Goal: Task Accomplishment & Management: Manage account settings

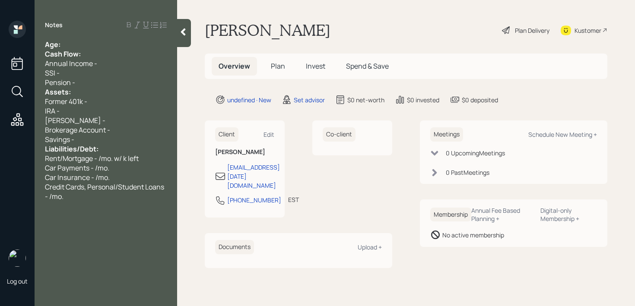
click at [134, 44] on div "Age:" at bounding box center [106, 44] width 122 height 9
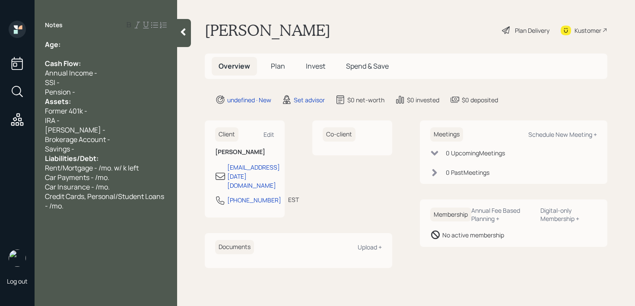
click at [96, 98] on div "Assets:" at bounding box center [106, 101] width 122 height 9
click at [101, 84] on div "SSI -" at bounding box center [106, 82] width 122 height 9
click at [90, 92] on div "Pension -" at bounding box center [106, 91] width 122 height 9
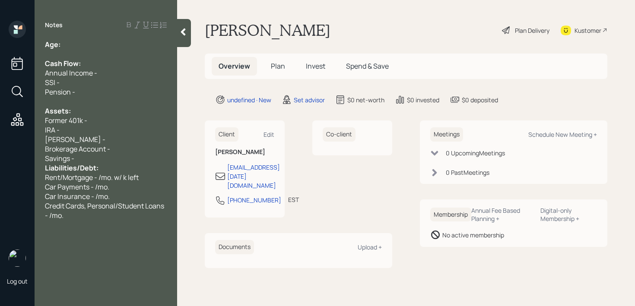
click at [89, 159] on div "Savings -" at bounding box center [106, 158] width 122 height 9
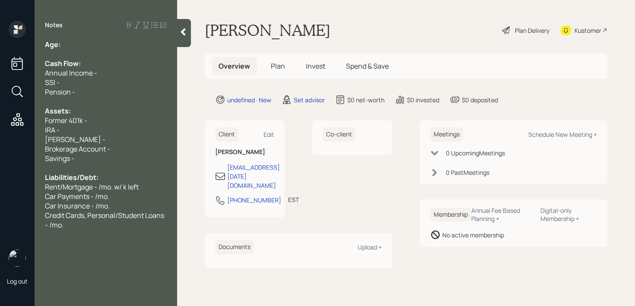
click at [59, 132] on span "IRA -" at bounding box center [52, 129] width 15 height 9
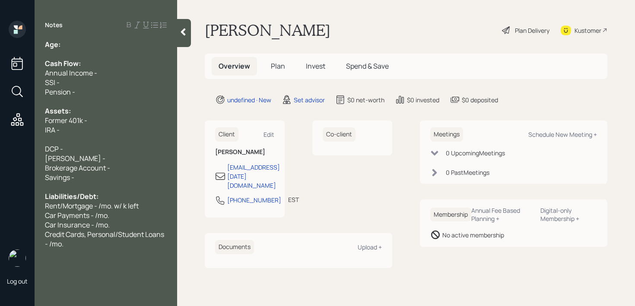
click at [50, 140] on div at bounding box center [106, 139] width 122 height 9
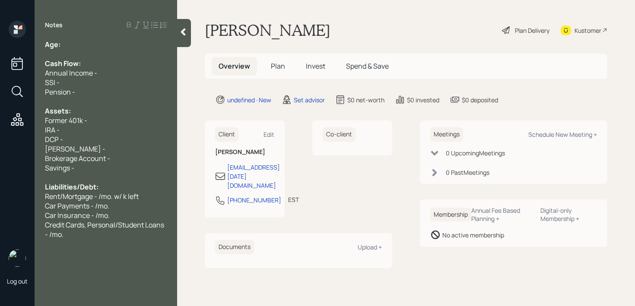
drag, startPoint x: 83, startPoint y: 140, endPoint x: 0, endPoint y: 140, distance: 83.3
click at [0, 140] on div "Log out Notes Age: Cash Flow: Annual Income - SSI - Pension - Assets: Former 40…" at bounding box center [317, 153] width 635 height 306
click at [70, 134] on div "IRA -" at bounding box center [106, 129] width 122 height 9
drag, startPoint x: 83, startPoint y: 125, endPoint x: 20, endPoint y: 125, distance: 63.0
click at [23, 125] on div "Log out Notes Age: Cash Flow: Annual Income - SSI - Pension - Assets: Former 40…" at bounding box center [317, 153] width 635 height 306
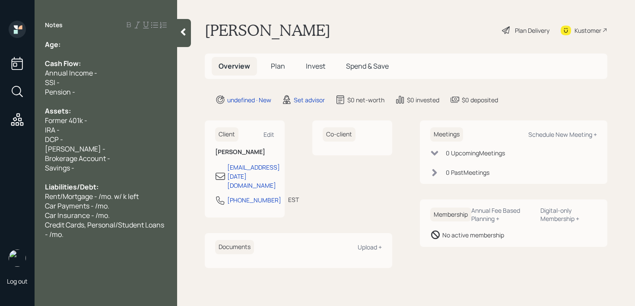
click at [99, 131] on div "IRA -" at bounding box center [106, 129] width 122 height 9
drag, startPoint x: 99, startPoint y: 131, endPoint x: 0, endPoint y: 131, distance: 98.9
click at [0, 131] on div "Log out Notes Age: Cash Flow: Annual Income - SSI - Pension - Assets: Former 40…" at bounding box center [317, 153] width 635 height 306
click at [79, 131] on div "IRA -" at bounding box center [106, 129] width 122 height 9
drag, startPoint x: 90, startPoint y: 130, endPoint x: 23, endPoint y: 130, distance: 66.9
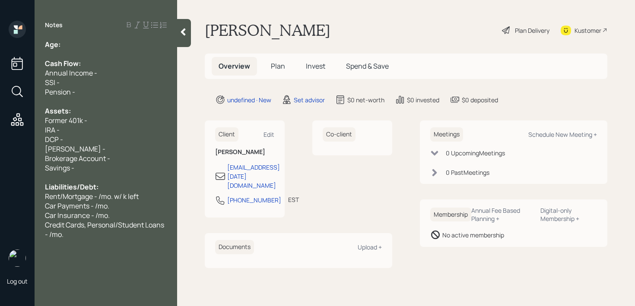
click at [28, 130] on div "Log out Notes Age: Cash Flow: Annual Income - SSI - Pension - Assets: Former 40…" at bounding box center [317, 153] width 635 height 306
click at [64, 130] on div "IRA -" at bounding box center [106, 129] width 122 height 9
drag, startPoint x: 79, startPoint y: 130, endPoint x: 19, endPoint y: 130, distance: 59.6
click at [31, 130] on div "Log out Notes Age: Cash Flow: Annual Income - SSI - Pension - Assets: Former 40…" at bounding box center [317, 153] width 635 height 306
click at [95, 133] on div "IRA -" at bounding box center [106, 129] width 122 height 9
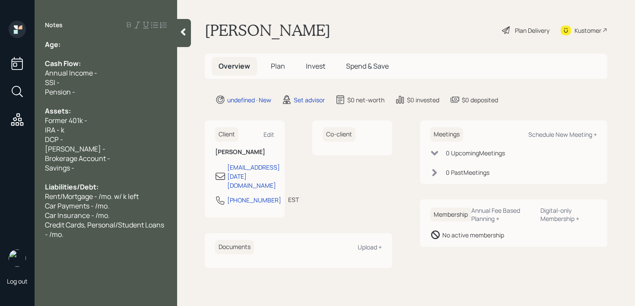
click at [72, 142] on div "DCP -" at bounding box center [106, 139] width 122 height 9
click at [96, 125] on div "IRA - k" at bounding box center [106, 129] width 122 height 9
click at [109, 112] on div "Assets:" at bounding box center [106, 110] width 122 height 9
click at [106, 119] on div "Former 401k -" at bounding box center [106, 120] width 122 height 9
click at [64, 127] on span "IRA - k" at bounding box center [54, 129] width 19 height 9
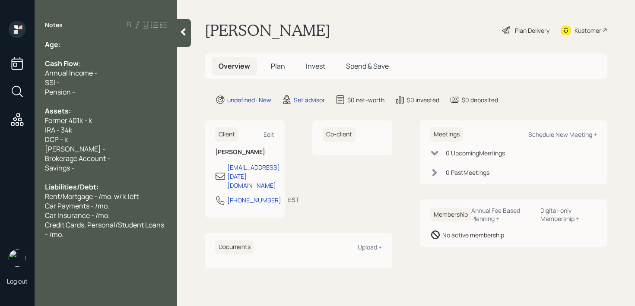
click at [91, 149] on div "[PERSON_NAME] -" at bounding box center [106, 148] width 122 height 9
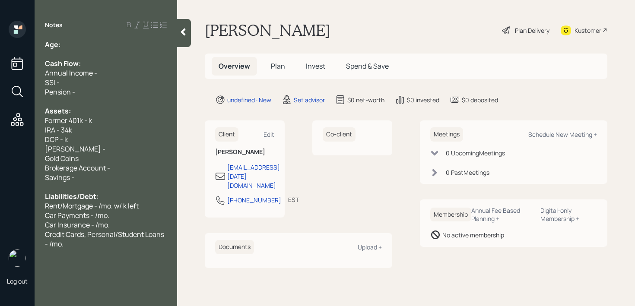
click at [118, 34] on div "Notes Age: Cash Flow: Annual Income - SSI - Pension - Assets: Former 401k - k I…" at bounding box center [106, 158] width 142 height 275
click at [117, 38] on div "Notes Age: Cash Flow: Annual Income - SSI - Pension - Assets: Former 401k - k I…" at bounding box center [106, 158] width 142 height 275
click at [117, 40] on div "Age:" at bounding box center [106, 44] width 122 height 9
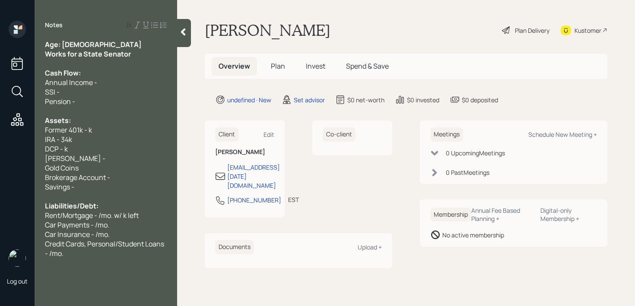
click at [143, 52] on div "Works for a State Senator" at bounding box center [106, 53] width 122 height 9
click at [90, 55] on span "Works for a State Senator" at bounding box center [88, 53] width 86 height 9
click at [152, 57] on div "Works for a state Senator" at bounding box center [106, 53] width 122 height 9
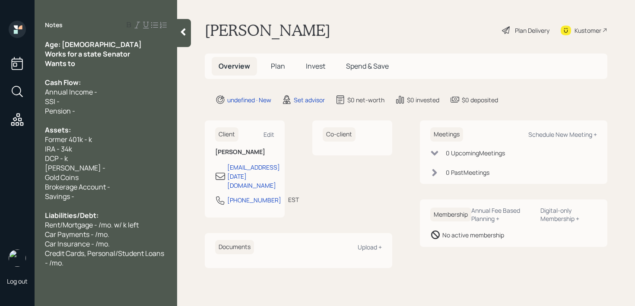
drag, startPoint x: 134, startPoint y: 54, endPoint x: 22, endPoint y: 54, distance: 112.2
click at [22, 54] on div "Log out Notes Age: [DEMOGRAPHIC_DATA] Works for a state Senator Wants to Cash F…" at bounding box center [317, 153] width 635 height 306
click at [93, 57] on span "Works for a state Senator" at bounding box center [84, 53] width 79 height 9
click at [93, 59] on div "Wants to" at bounding box center [106, 63] width 122 height 9
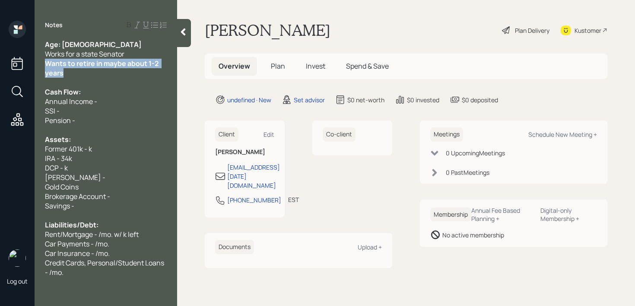
drag, startPoint x: 109, startPoint y: 73, endPoint x: 38, endPoint y: 64, distance: 71.8
click at [38, 64] on div "Age: [DEMOGRAPHIC_DATA] Works for a state Senator Wants to retire in maybe abou…" at bounding box center [106, 158] width 142 height 237
click at [98, 69] on div "Wants to retire in maybe about 1-2 years" at bounding box center [106, 68] width 122 height 19
click at [104, 69] on div "Wants to retire in maybe about 1-2 years" at bounding box center [106, 68] width 122 height 19
click at [103, 90] on div "Cash Flow:" at bounding box center [106, 91] width 122 height 9
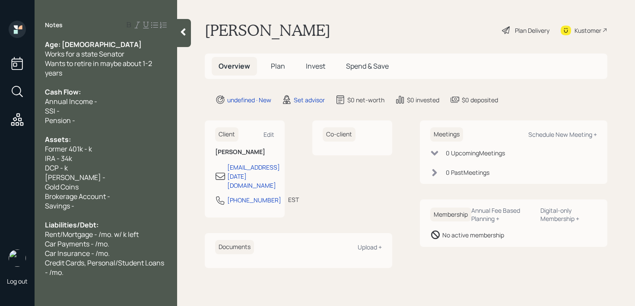
click at [105, 78] on div at bounding box center [106, 82] width 122 height 9
click at [105, 70] on div "Wants to retire in maybe about 1-2 years" at bounding box center [106, 68] width 122 height 19
click at [95, 168] on div "DCP - k" at bounding box center [106, 167] width 122 height 9
click at [66, 166] on span "DCP - k" at bounding box center [56, 167] width 23 height 9
drag, startPoint x: 108, startPoint y: 146, endPoint x: 0, endPoint y: 146, distance: 108.4
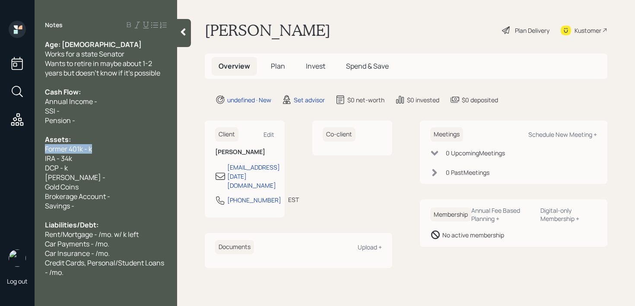
click at [0, 146] on div "Log out Notes Age: [DEMOGRAPHIC_DATA] Works for a state Senator Wants to retire…" at bounding box center [317, 153] width 635 height 306
click at [91, 150] on span "Former 401k - k" at bounding box center [68, 148] width 47 height 9
drag, startPoint x: 80, startPoint y: 148, endPoint x: 93, endPoint y: 146, distance: 13.1
click at [81, 148] on span "Former 401k - k" at bounding box center [68, 148] width 47 height 9
drag, startPoint x: 94, startPoint y: 149, endPoint x: 0, endPoint y: 148, distance: 93.7
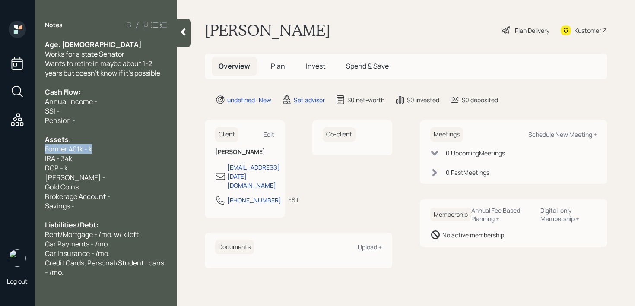
click at [0, 148] on div "Log out Notes Age: [DEMOGRAPHIC_DATA] Works for a state Senator Wants to retire…" at bounding box center [317, 153] width 635 height 306
click at [26, 140] on div "Log out" at bounding box center [17, 153] width 35 height 306
click at [105, 156] on div "IRA - 34k" at bounding box center [106, 158] width 122 height 9
drag, startPoint x: 116, startPoint y: 150, endPoint x: 0, endPoint y: 150, distance: 115.7
click at [0, 150] on div "Log out Notes Age: [DEMOGRAPHIC_DATA] Works for a state Senator Wants to retire…" at bounding box center [317, 153] width 635 height 306
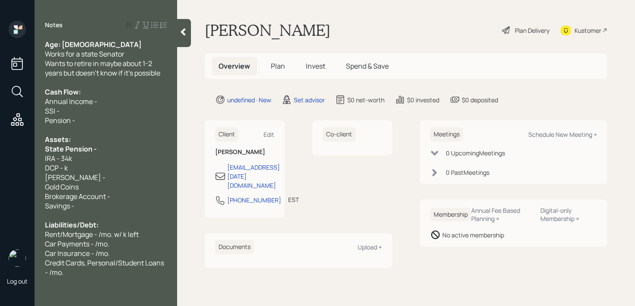
drag, startPoint x: 100, startPoint y: 149, endPoint x: 0, endPoint y: 149, distance: 99.7
click at [0, 149] on div "Log out Notes Age: [DEMOGRAPHIC_DATA] Works for a state Senator Wants to retire…" at bounding box center [317, 153] width 635 height 306
click at [59, 166] on span "DCP - k" at bounding box center [56, 167] width 23 height 9
click at [102, 149] on div "Pension - k" at bounding box center [106, 148] width 122 height 9
drag, startPoint x: 84, startPoint y: 152, endPoint x: 0, endPoint y: 152, distance: 84.2
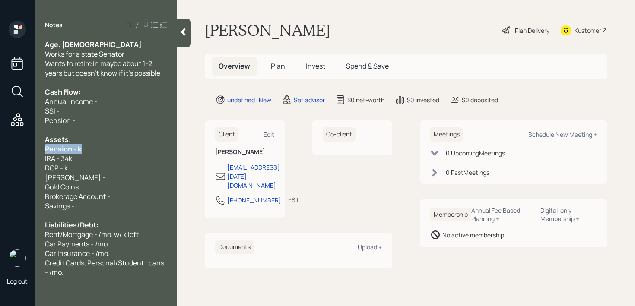
click at [0, 152] on div "Log out Notes Age: [DEMOGRAPHIC_DATA] Works for a state Senator Wants to retire…" at bounding box center [317, 153] width 635 height 306
click at [87, 151] on div "Pension - k" at bounding box center [106, 148] width 122 height 9
click at [76, 151] on span "Pension - k" at bounding box center [62, 148] width 35 height 9
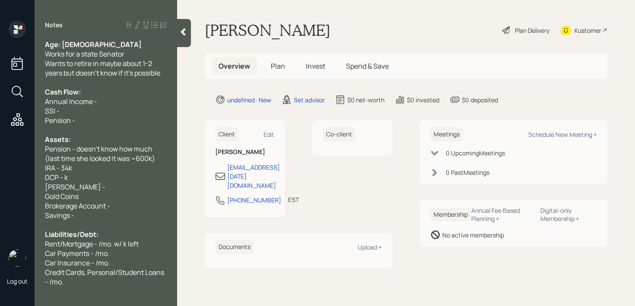
click at [101, 174] on div "DCP - k" at bounding box center [106, 177] width 122 height 9
drag, startPoint x: 101, startPoint y: 174, endPoint x: 28, endPoint y: 174, distance: 72.1
click at [29, 174] on div "Log out Notes Age: [DEMOGRAPHIC_DATA] Works for a state Senator Wants to retire…" at bounding box center [317, 153] width 635 height 306
click at [82, 174] on div "DCP - k" at bounding box center [106, 177] width 122 height 9
drag, startPoint x: 82, startPoint y: 174, endPoint x: 20, endPoint y: 174, distance: 62.2
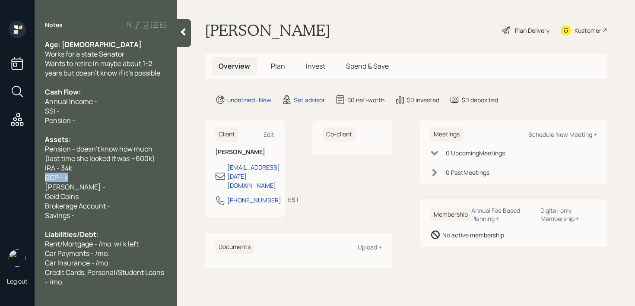
click at [25, 174] on div "Log out Notes Age: [DEMOGRAPHIC_DATA] Works for a state Senator Wants to retire…" at bounding box center [317, 153] width 635 height 306
click at [107, 166] on div "IRA - 34k" at bounding box center [106, 167] width 122 height 9
click at [102, 172] on div "IRA - 34k" at bounding box center [106, 167] width 122 height 9
drag, startPoint x: 102, startPoint y: 172, endPoint x: 9, endPoint y: 172, distance: 93.2
click at [10, 172] on div "Log out Notes Age: [DEMOGRAPHIC_DATA] Works for a state Senator Wants to retire…" at bounding box center [317, 153] width 635 height 306
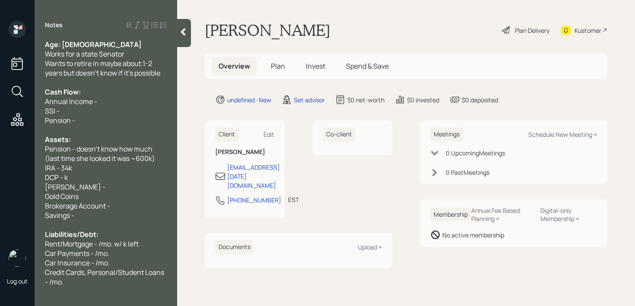
click at [85, 177] on div "DCP - k" at bounding box center [106, 177] width 122 height 9
click at [92, 176] on div "DCP - k" at bounding box center [106, 177] width 122 height 9
click at [118, 183] on div "[PERSON_NAME] -" at bounding box center [106, 186] width 122 height 9
click at [117, 179] on div "DCP - ~50k" at bounding box center [106, 177] width 122 height 9
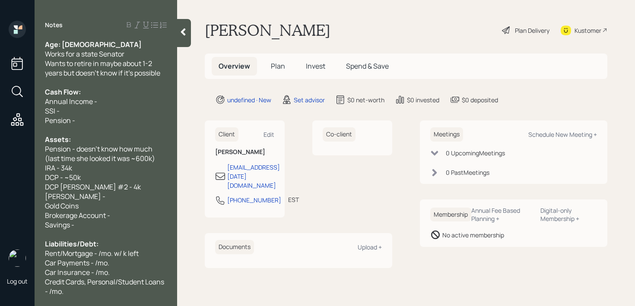
click at [124, 182] on div "DCP [PERSON_NAME] #2 - 4k" at bounding box center [106, 186] width 122 height 9
click at [112, 174] on div "DCP - ~50k" at bounding box center [106, 177] width 122 height 9
click at [114, 198] on div "[PERSON_NAME] -" at bounding box center [106, 196] width 122 height 9
click at [115, 188] on div "DCP [PERSON_NAME] #2 - 4k" at bounding box center [106, 186] width 122 height 9
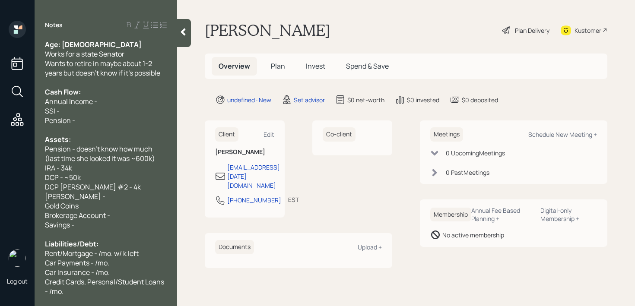
click at [112, 198] on div "[PERSON_NAME] -" at bounding box center [106, 196] width 122 height 9
drag, startPoint x: 112, startPoint y: 198, endPoint x: 0, endPoint y: 198, distance: 112.2
click at [0, 198] on div "Log out Notes Age: [DEMOGRAPHIC_DATA] Works for a state Senator Wants to retire…" at bounding box center [317, 153] width 635 height 306
click at [92, 203] on div "Gold Coins" at bounding box center [106, 205] width 122 height 9
click at [95, 221] on div "Savings -" at bounding box center [106, 224] width 122 height 9
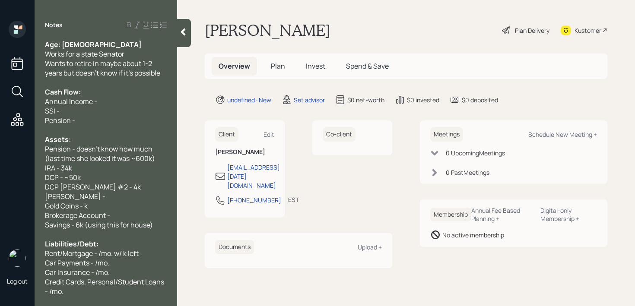
click at [111, 196] on div "[PERSON_NAME] -" at bounding box center [106, 196] width 122 height 9
drag, startPoint x: 111, startPoint y: 196, endPoint x: 0, endPoint y: 196, distance: 110.9
click at [0, 196] on div "Log out Notes Age: [DEMOGRAPHIC_DATA] Works for a state Senator Wants to retire…" at bounding box center [317, 153] width 635 height 306
click at [77, 180] on span "DCP - ~50k" at bounding box center [63, 177] width 36 height 9
click at [104, 176] on div "DCP - ~50k" at bounding box center [106, 177] width 122 height 9
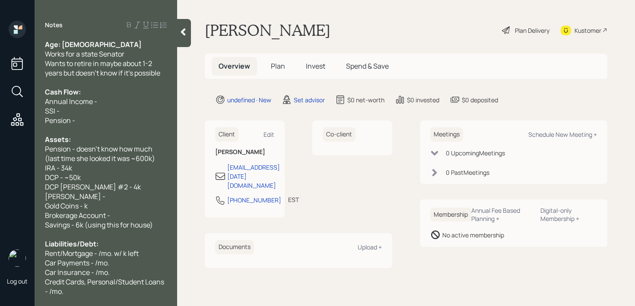
click at [111, 158] on span "Pension - doesn't know how much (last time she looked it was ~600k)" at bounding box center [100, 153] width 110 height 19
click at [111, 181] on div "DCP - ~50k" at bounding box center [106, 177] width 122 height 9
click at [110, 194] on div "[PERSON_NAME] -" at bounding box center [106, 196] width 122 height 9
click at [86, 206] on span "Gold Coins - k" at bounding box center [66, 205] width 43 height 9
click at [112, 200] on div "[PERSON_NAME] -" at bounding box center [106, 196] width 122 height 9
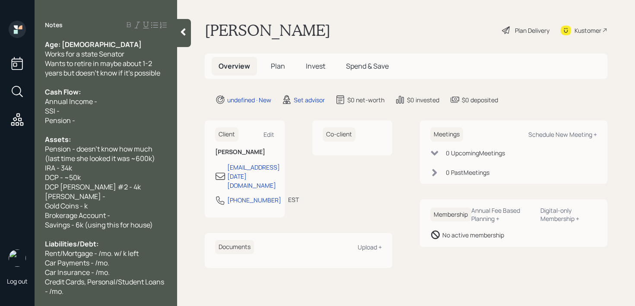
click at [111, 205] on div "Gold Coins - k" at bounding box center [106, 205] width 122 height 9
click at [120, 46] on div "Age: [DEMOGRAPHIC_DATA]" at bounding box center [106, 44] width 122 height 9
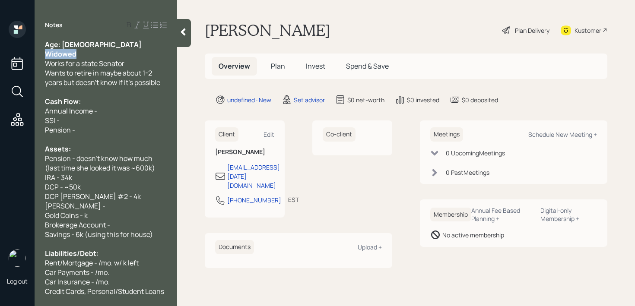
drag, startPoint x: 95, startPoint y: 55, endPoint x: 22, endPoint y: 55, distance: 73.0
click at [22, 55] on div "Log out Notes Age: [DEMOGRAPHIC_DATA] Widowed Works for a state Senator Wants t…" at bounding box center [317, 153] width 635 height 306
click at [92, 60] on span "Works for a state Senator" at bounding box center [84, 63] width 79 height 9
click at [85, 218] on span "Gold Coins - k" at bounding box center [66, 215] width 43 height 9
click at [126, 215] on div "Gold Coins - k" at bounding box center [106, 215] width 122 height 9
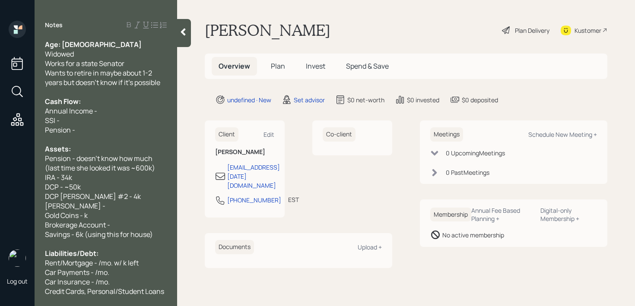
click at [75, 212] on span "Gold Coins - k" at bounding box center [66, 215] width 43 height 9
click at [84, 212] on span "Gold Coins - k" at bounding box center [66, 215] width 43 height 9
click at [89, 206] on div "[PERSON_NAME] -" at bounding box center [106, 205] width 122 height 9
drag, startPoint x: 89, startPoint y: 206, endPoint x: 0, endPoint y: 206, distance: 88.5
click at [0, 206] on div "Log out Notes Age: [DEMOGRAPHIC_DATA] Widowed Works for a state Senator Wants t…" at bounding box center [317, 153] width 635 height 306
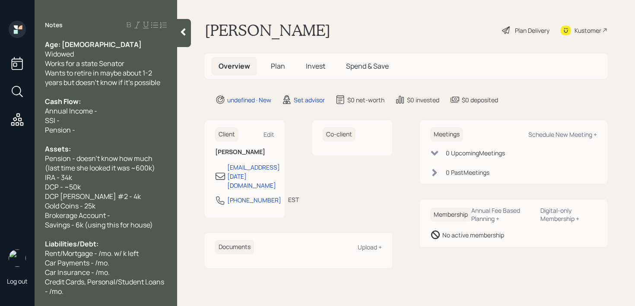
click at [116, 226] on span "Savings - 6k (using this for house)" at bounding box center [99, 224] width 108 height 9
click at [136, 211] on div "Brokerage Account -" at bounding box center [106, 215] width 122 height 9
click at [130, 219] on div "Brokerage Account - k" at bounding box center [106, 215] width 122 height 9
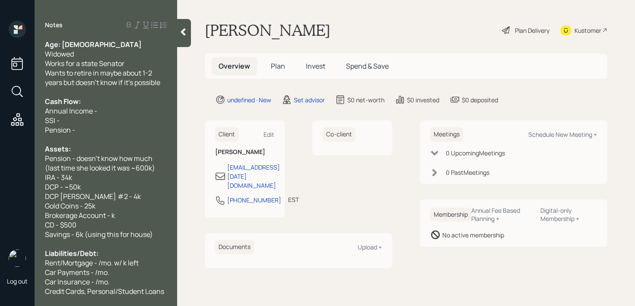
click at [92, 127] on div "Pension -" at bounding box center [106, 129] width 122 height 9
click at [94, 113] on span "Annual Income -" at bounding box center [71, 110] width 52 height 9
click at [102, 125] on div "SSI -" at bounding box center [106, 120] width 122 height 9
drag, startPoint x: 107, startPoint y: 123, endPoint x: 0, endPoint y: 119, distance: 107.2
click at [0, 119] on div "Log out Notes Age: [DEMOGRAPHIC_DATA] Widowed Works for a state Senator Wants t…" at bounding box center [317, 153] width 635 height 306
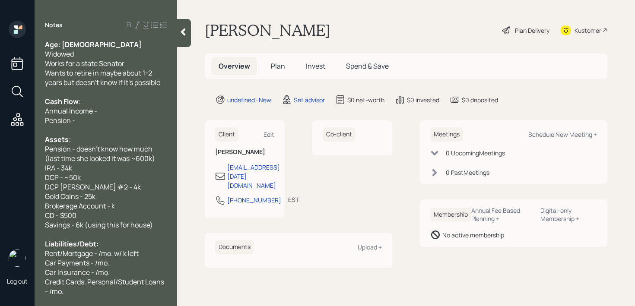
click at [93, 118] on div "Pension -" at bounding box center [106, 120] width 122 height 9
drag, startPoint x: 93, startPoint y: 118, endPoint x: 0, endPoint y: 117, distance: 92.8
click at [0, 118] on div "Log out Notes Age: [DEMOGRAPHIC_DATA] Widowed Works for a state Senator Wants t…" at bounding box center [317, 153] width 635 height 306
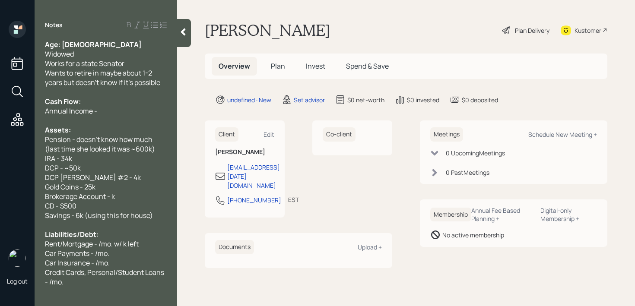
click at [105, 279] on div "Credit Cards, Personal/Student Loans - /mo." at bounding box center [106, 277] width 122 height 19
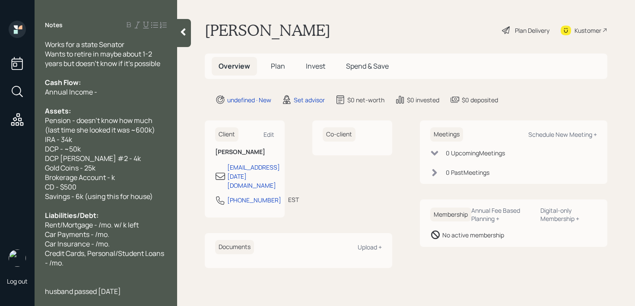
click at [121, 291] on span "husband passed [DATE]" at bounding box center [83, 291] width 76 height 9
drag, startPoint x: 152, startPoint y: 291, endPoint x: 42, endPoint y: 291, distance: 110.5
click at [42, 291] on div "Age: [DEMOGRAPHIC_DATA] Widowed Works for a state Senator Wants to retire in ma…" at bounding box center [106, 168] width 142 height 256
click at [121, 291] on span "husband passed [DATE]" at bounding box center [83, 291] width 76 height 9
drag, startPoint x: 145, startPoint y: 291, endPoint x: 111, endPoint y: 291, distance: 34.1
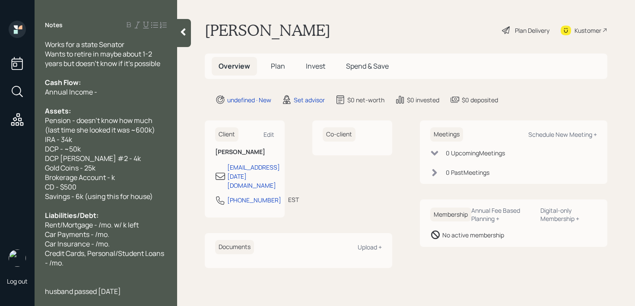
click at [117, 291] on span "husband passed [DATE]" at bounding box center [83, 291] width 76 height 9
click at [46, 291] on span "husband passed [DATE]" at bounding box center [83, 291] width 76 height 9
click at [117, 282] on div at bounding box center [106, 281] width 122 height 9
click at [120, 205] on div at bounding box center [106, 205] width 122 height 9
click at [125, 176] on div "Brokerage Account - k" at bounding box center [106, 177] width 122 height 9
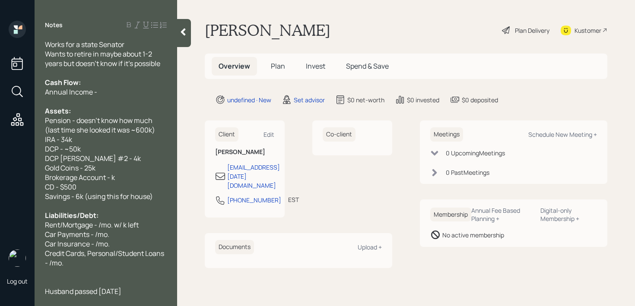
click at [137, 244] on div "Car Insurance - /mo." at bounding box center [106, 243] width 122 height 9
click at [160, 288] on div "Husband passed [DATE]" at bounding box center [106, 291] width 122 height 9
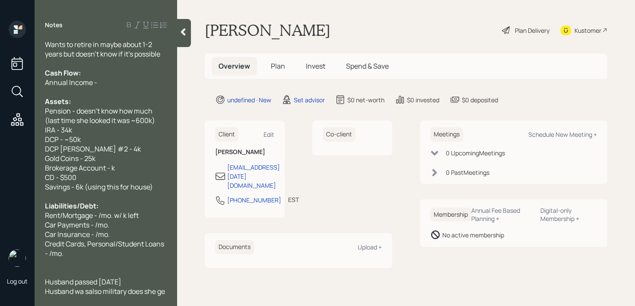
scroll to position [38, 0]
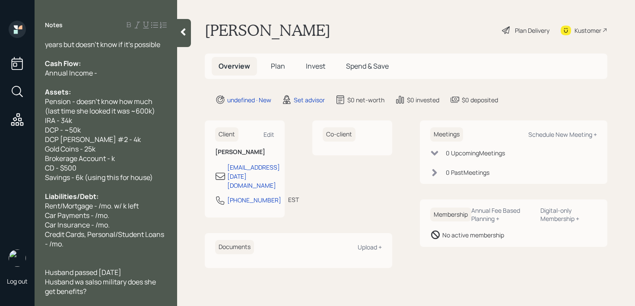
click at [86, 282] on span "Husband wa salso military does she get benefits?" at bounding box center [101, 286] width 112 height 19
click at [121, 285] on span "Husband was also military does she get benefits?" at bounding box center [101, 286] width 112 height 19
click at [121, 289] on div "Husband was also military does she get benefits?" at bounding box center [106, 286] width 122 height 19
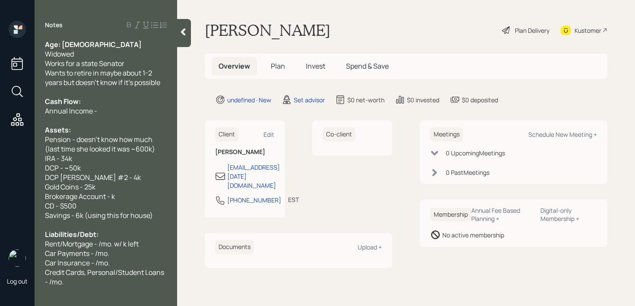
click at [117, 107] on div "Annual Income -" at bounding box center [106, 110] width 122 height 9
click at [104, 228] on div at bounding box center [106, 224] width 122 height 9
click at [104, 247] on span "Rent/Mortgage - /mo. w/ k left" at bounding box center [92, 243] width 94 height 9
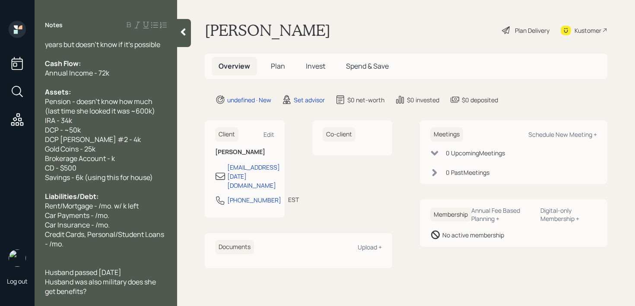
scroll to position [38, 0]
drag, startPoint x: 63, startPoint y: 205, endPoint x: 11, endPoint y: 205, distance: 52.2
click at [11, 205] on div "Log out Notes Age: [DEMOGRAPHIC_DATA] Widowed Works for a state Senator Wants t…" at bounding box center [317, 153] width 635 height 306
click at [81, 205] on span "Mortgage - /mo. w/ k left" at bounding box center [83, 205] width 76 height 9
drag, startPoint x: 126, startPoint y: 205, endPoint x: 100, endPoint y: 205, distance: 26.8
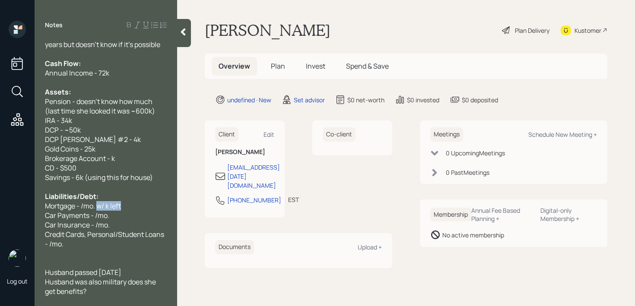
click at [100, 205] on div "Mortgage - /mo. w/ k left" at bounding box center [106, 205] width 122 height 9
click at [83, 206] on span "Mortgage - /mo. w/ k left" at bounding box center [83, 205] width 76 height 9
drag, startPoint x: 121, startPoint y: 214, endPoint x: 0, endPoint y: 217, distance: 121.3
click at [0, 217] on div "Log out Notes Age: [DEMOGRAPHIC_DATA] Widowed Works for a state Senator Wants t…" at bounding box center [317, 153] width 635 height 306
click at [138, 212] on div "Car Payments - /mo." at bounding box center [106, 215] width 122 height 9
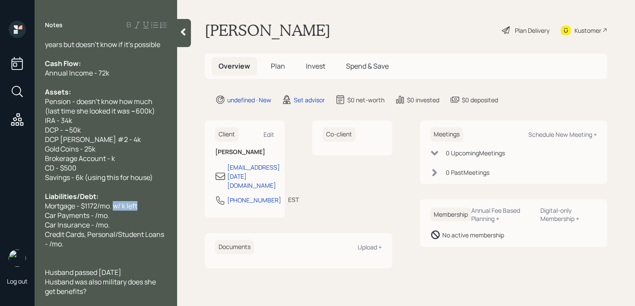
drag, startPoint x: 151, startPoint y: 202, endPoint x: 115, endPoint y: 202, distance: 35.8
click at [115, 202] on div "Mortgage - $1172/mo. w/ k left" at bounding box center [106, 205] width 122 height 9
click at [95, 215] on span "Car Payments - /mo." at bounding box center [77, 215] width 64 height 9
click at [148, 218] on div "Car Payments - 600/mo." at bounding box center [106, 215] width 122 height 9
drag, startPoint x: 145, startPoint y: 225, endPoint x: 12, endPoint y: 225, distance: 132.5
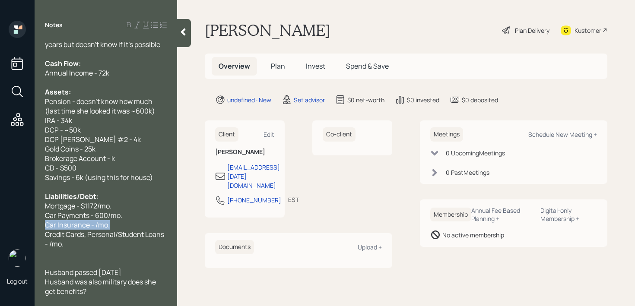
click at [12, 225] on div "Log out Notes Age: [DEMOGRAPHIC_DATA] Widowed Works for a state Senator Wants t…" at bounding box center [317, 153] width 635 height 306
click at [103, 225] on span "Car Insurance - /mo." at bounding box center [77, 224] width 65 height 9
click at [96, 225] on span "Car Insurance - /mo." at bounding box center [77, 224] width 65 height 9
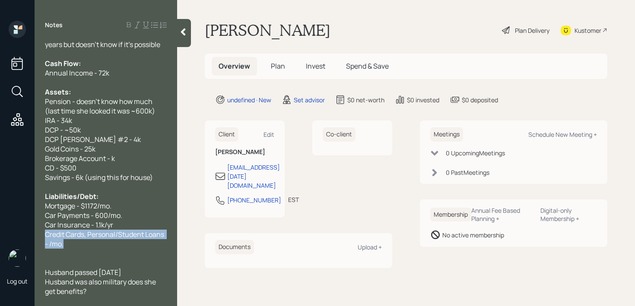
drag, startPoint x: 103, startPoint y: 245, endPoint x: 39, endPoint y: 237, distance: 64.5
click at [39, 237] on div "Age: [DEMOGRAPHIC_DATA] Widowed Works for a state Senator Wants to retire in ma…" at bounding box center [106, 168] width 142 height 256
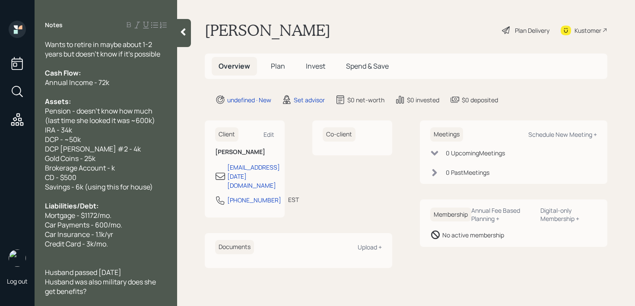
click at [126, 258] on div at bounding box center [106, 262] width 122 height 9
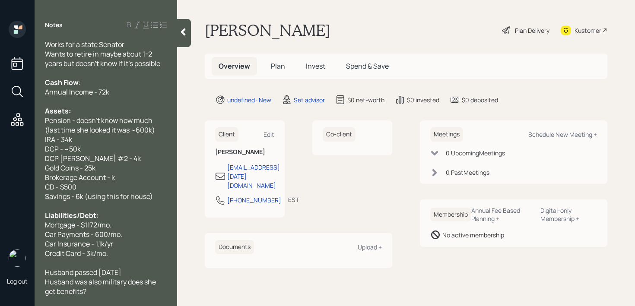
click at [136, 256] on div "Credit Card - 3k/mo." at bounding box center [106, 253] width 122 height 9
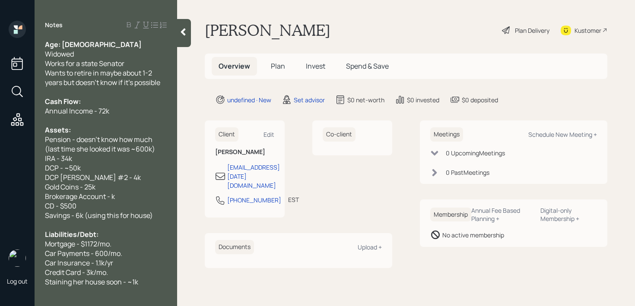
scroll to position [28, 0]
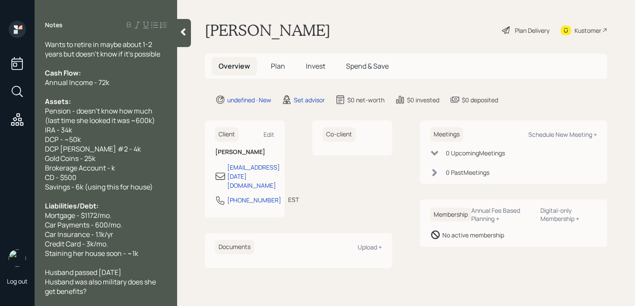
click at [108, 288] on div "Husband was also military does she get benefits?" at bounding box center [106, 286] width 122 height 19
click at [142, 256] on div "Staining her house soon - ~1k" at bounding box center [106, 253] width 122 height 9
click at [107, 137] on div "DCP - ~50k" at bounding box center [106, 139] width 122 height 9
click at [155, 123] on span "Pension - doesn't know how much (last time she looked it was ~600k)" at bounding box center [100, 115] width 110 height 19
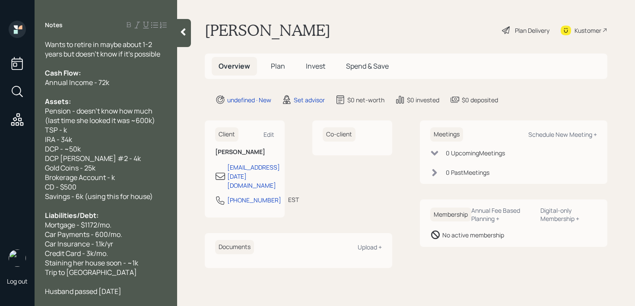
click at [126, 239] on div "Car Insurance - 1.1k/yr" at bounding box center [106, 243] width 122 height 9
click at [107, 278] on div at bounding box center [106, 281] width 122 height 9
click at [110, 270] on div "Trip to [GEOGRAPHIC_DATA]" at bounding box center [106, 272] width 122 height 9
drag, startPoint x: 96, startPoint y: 272, endPoint x: 0, endPoint y: 272, distance: 96.3
click at [0, 272] on div "Log out Notes Age: [DEMOGRAPHIC_DATA] Widowed Works for a state Senator Wants t…" at bounding box center [317, 153] width 635 height 306
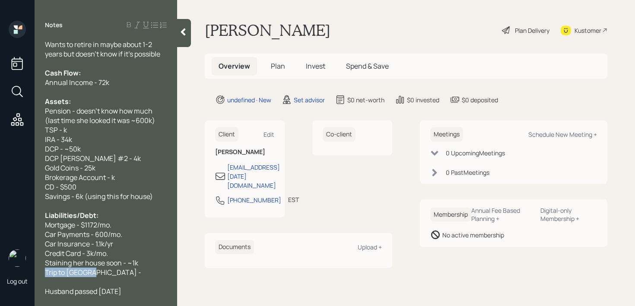
copy span "Trip to [GEOGRAPHIC_DATA] -"
click at [116, 276] on div "Trip to [GEOGRAPHIC_DATA] -" at bounding box center [106, 272] width 122 height 9
click at [63, 130] on span "TSP - k" at bounding box center [56, 129] width 22 height 9
click at [80, 134] on div "TSP - 1.8k" at bounding box center [106, 129] width 122 height 9
click at [126, 133] on span "TSP - 1.8k (using this for italy 2026)" at bounding box center [100, 129] width 111 height 9
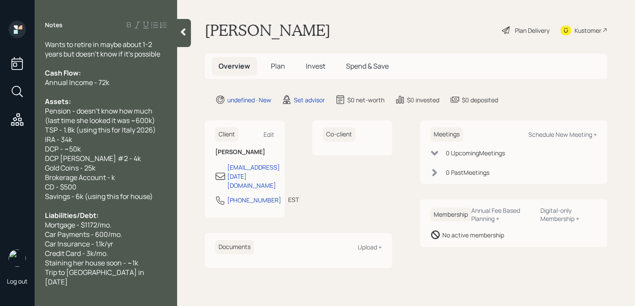
click at [143, 146] on div "DCP - ~50k" at bounding box center [106, 148] width 122 height 9
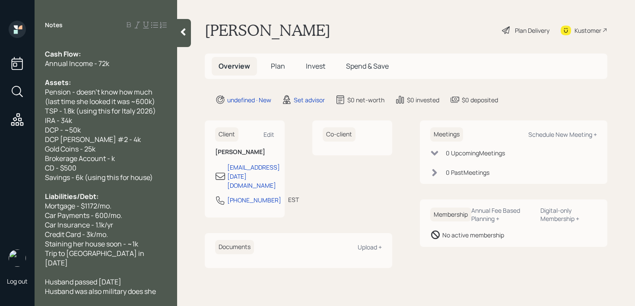
click at [122, 247] on span "Staining her house soon - ~1k" at bounding box center [91, 243] width 93 height 9
click at [122, 253] on div "Trip to [GEOGRAPHIC_DATA] in [DATE]" at bounding box center [106, 258] width 122 height 19
click at [180, 34] on icon at bounding box center [183, 32] width 9 height 9
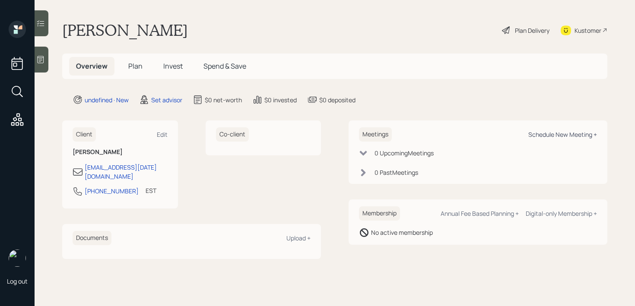
click at [582, 135] on div "Schedule New Meeting +" at bounding box center [562, 134] width 69 height 8
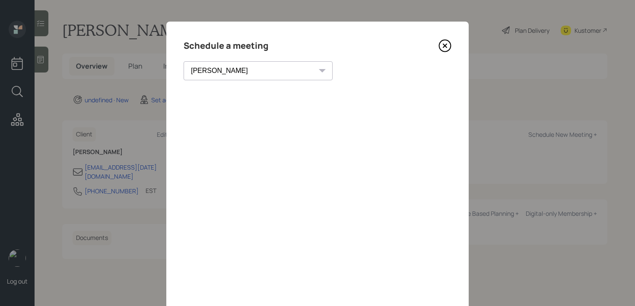
click at [245, 77] on select "[PERSON_NAME] [PERSON_NAME] [PERSON_NAME] [PERSON_NAME] [PERSON_NAME] [PERSON_N…" at bounding box center [257, 70] width 149 height 19
click at [183, 61] on select "[PERSON_NAME] [PERSON_NAME] [PERSON_NAME] [PERSON_NAME] [PERSON_NAME] [PERSON_N…" at bounding box center [257, 70] width 149 height 19
click at [239, 73] on select "[PERSON_NAME] [PERSON_NAME] [PERSON_NAME] [PERSON_NAME] [PERSON_NAME] [PERSON_N…" at bounding box center [257, 70] width 149 height 19
click at [183, 61] on select "[PERSON_NAME] [PERSON_NAME] [PERSON_NAME] [PERSON_NAME] [PERSON_NAME] [PERSON_N…" at bounding box center [257, 70] width 149 height 19
click at [231, 64] on select "[PERSON_NAME] [PERSON_NAME] [PERSON_NAME] [PERSON_NAME] [PERSON_NAME] [PERSON_N…" at bounding box center [257, 70] width 149 height 19
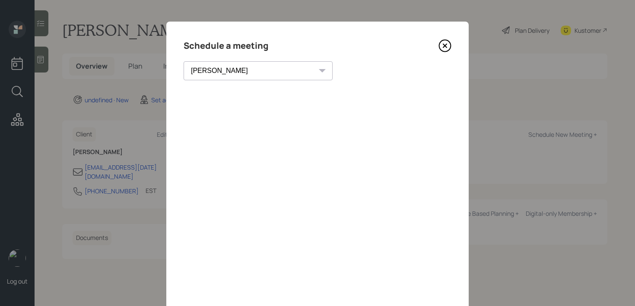
click at [238, 73] on select "[PERSON_NAME] [PERSON_NAME] [PERSON_NAME] [PERSON_NAME] [PERSON_NAME] [PERSON_N…" at bounding box center [257, 70] width 149 height 19
click at [183, 61] on select "[PERSON_NAME] [PERSON_NAME] [PERSON_NAME] [PERSON_NAME] [PERSON_NAME] [PERSON_N…" at bounding box center [257, 70] width 149 height 19
click at [201, 75] on select "[PERSON_NAME] [PERSON_NAME] [PERSON_NAME] [PERSON_NAME] [PERSON_NAME] [PERSON_N…" at bounding box center [257, 70] width 149 height 19
select select "d946c976-65aa-4529-ac9d-02c4f1114fc0"
click at [183, 61] on select "[PERSON_NAME] [PERSON_NAME] [PERSON_NAME] [PERSON_NAME] [PERSON_NAME] [PERSON_N…" at bounding box center [257, 70] width 149 height 19
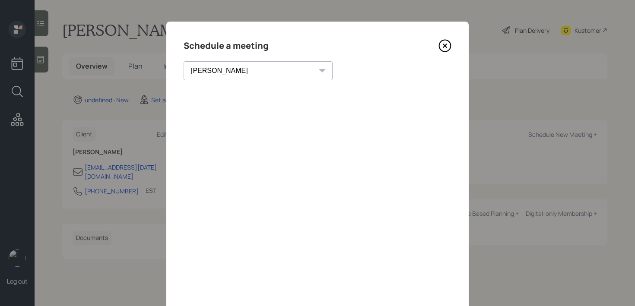
click at [443, 45] on icon at bounding box center [444, 45] width 13 height 13
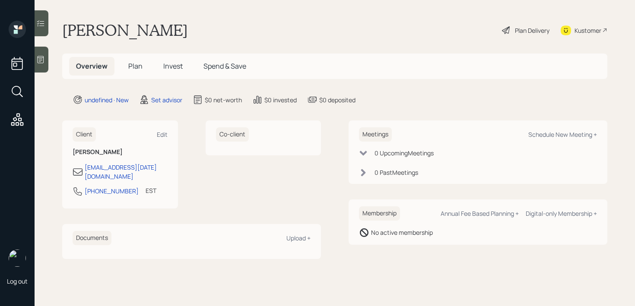
click at [576, 32] on div "Kustomer" at bounding box center [587, 30] width 27 height 9
click at [44, 63] on icon at bounding box center [40, 59] width 9 height 9
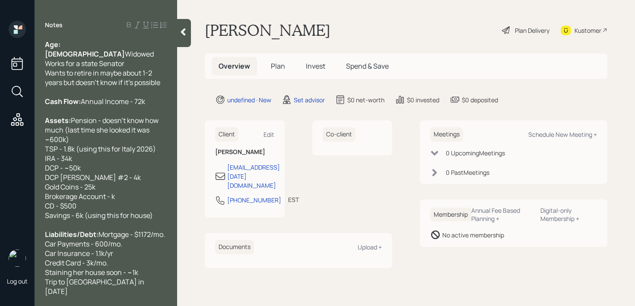
scroll to position [76, 0]
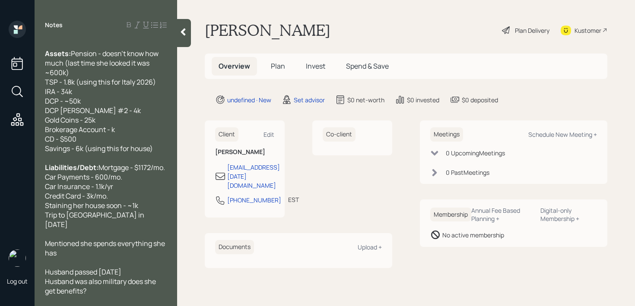
click at [130, 253] on div "Mentioned she spends everything she has" at bounding box center [106, 248] width 122 height 19
click at [127, 229] on div at bounding box center [106, 233] width 122 height 9
click at [120, 256] on div "Mentioned she spends everything she has" at bounding box center [106, 248] width 122 height 19
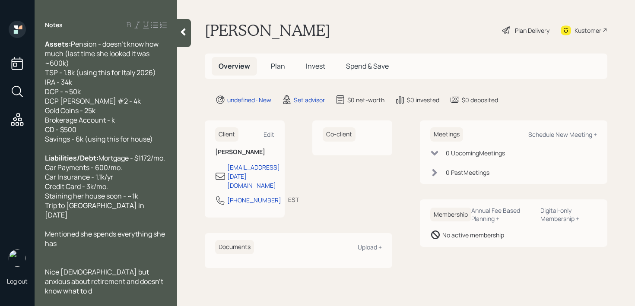
scroll to position [86, 0]
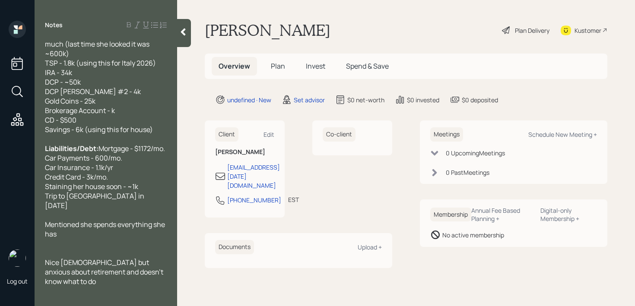
click at [60, 89] on span "Pension - doesn't know how much (last time she looked it was ~600k) TSP - 1.8k …" at bounding box center [102, 82] width 115 height 104
drag, startPoint x: 93, startPoint y: 80, endPoint x: 0, endPoint y: 80, distance: 93.2
click at [0, 80] on div "Log out Notes Age: [DEMOGRAPHIC_DATA] Widowed Works for a state Senator Wants t…" at bounding box center [317, 153] width 635 height 306
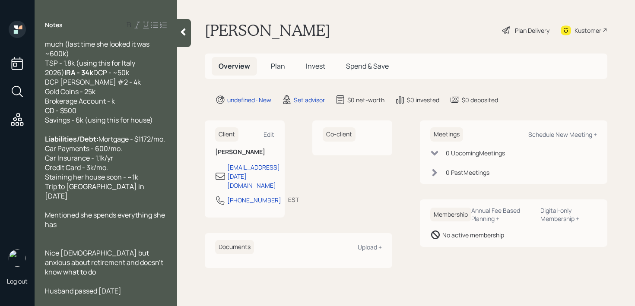
click at [101, 92] on div "Assets: Pension - doesn't know how much (last time she looked it was ~600k) TSP…" at bounding box center [106, 77] width 122 height 95
drag, startPoint x: 133, startPoint y: 121, endPoint x: 0, endPoint y: 123, distance: 132.6
click at [0, 123] on div "Log out Notes Age: [DEMOGRAPHIC_DATA] Widowed Works for a state Senator Wants t…" at bounding box center [317, 153] width 635 height 306
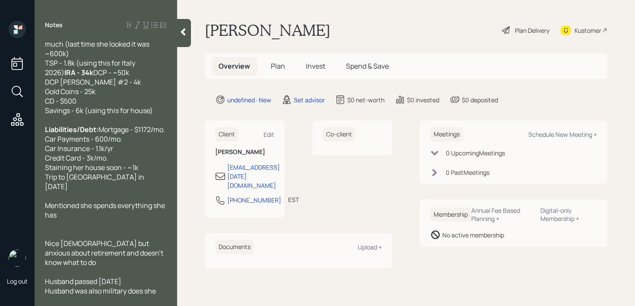
click at [129, 267] on div "Nice [DEMOGRAPHIC_DATA] but anxious about retirement and doesn't know what to do" at bounding box center [106, 253] width 122 height 28
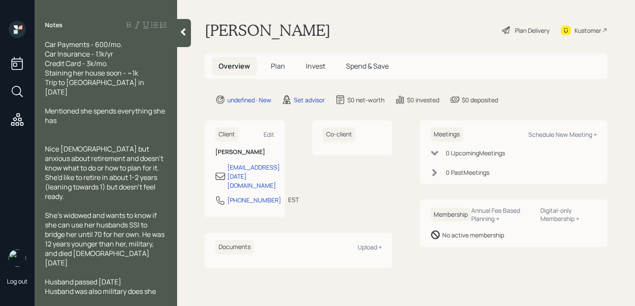
scroll to position [190, 0]
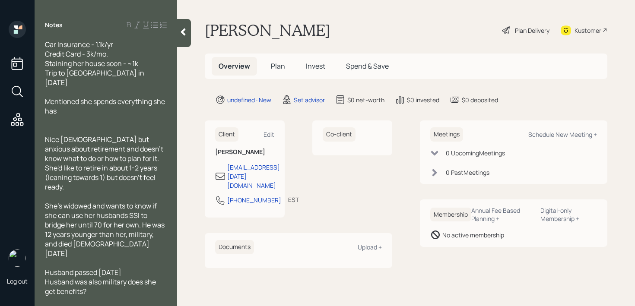
click at [73, 252] on span "She's widowed and wants to know if she can use her husbands SSI to bridge her u…" at bounding box center [105, 229] width 121 height 57
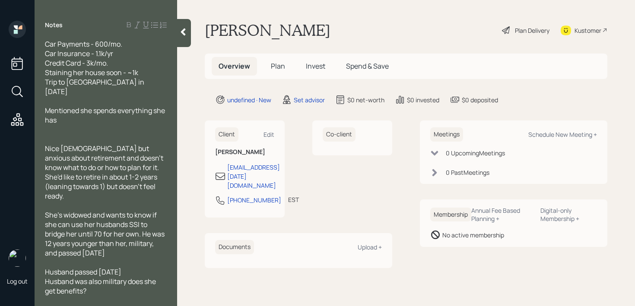
click at [98, 293] on div "Husband passed [DATE] Husband was also military does she get benefits?" at bounding box center [106, 281] width 122 height 28
drag, startPoint x: 98, startPoint y: 293, endPoint x: 38, endPoint y: 272, distance: 62.8
click at [38, 272] on div "Age: [DEMOGRAPHIC_DATA] Widowed Works for a state Senator Wants to retire in ma…" at bounding box center [106, 168] width 142 height 256
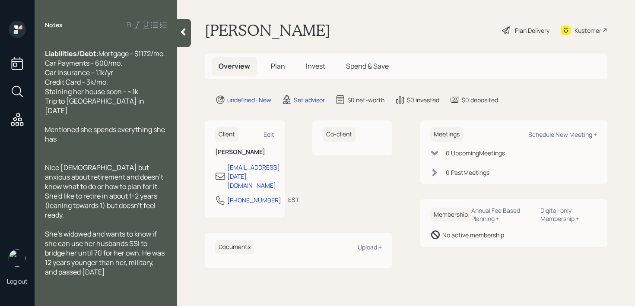
click at [146, 267] on div "She's widowed and wants to know if she can use her husbands SSI to bridge her u…" at bounding box center [106, 252] width 122 height 47
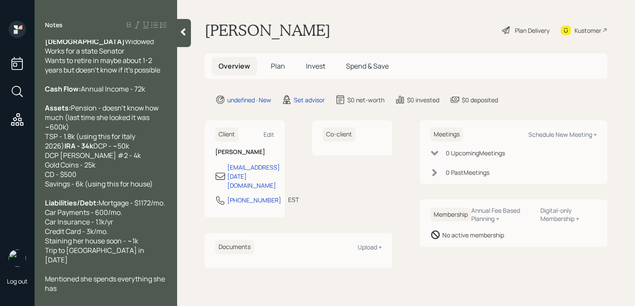
scroll to position [0, 0]
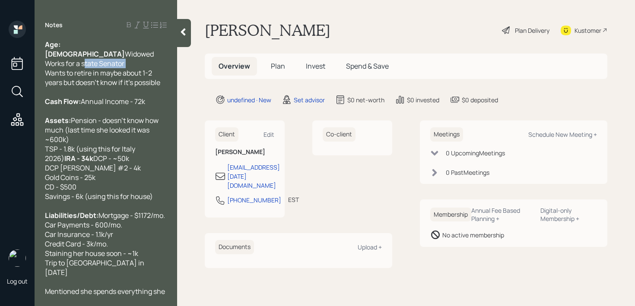
drag, startPoint x: 124, startPoint y: 63, endPoint x: 27, endPoint y: 63, distance: 96.7
click at [27, 63] on div "Log out Notes Age: [DEMOGRAPHIC_DATA] Widowed Works for a state Senator Wants t…" at bounding box center [317, 153] width 635 height 306
click at [104, 69] on span "Wants to retire in maybe about 1-2 years but doesn't know if it's possible" at bounding box center [106, 73] width 122 height 28
click at [108, 64] on span "Works for a state Senator" at bounding box center [105, 58] width 120 height 19
drag, startPoint x: 158, startPoint y: 156, endPoint x: 0, endPoint y: 156, distance: 157.6
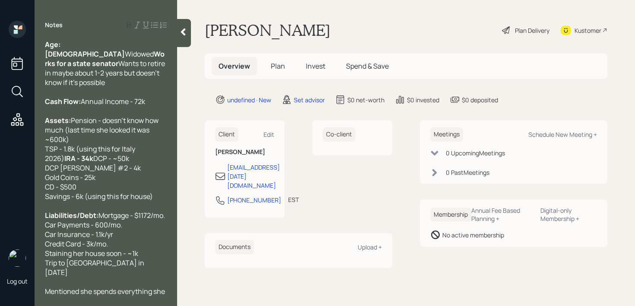
click at [0, 156] on div "Log out Notes Age: [DEMOGRAPHIC_DATA] Widowed Works for a state senator Wants t…" at bounding box center [317, 153] width 635 height 306
copy span "TSP - 1.8k (using this for Italy 2026)"
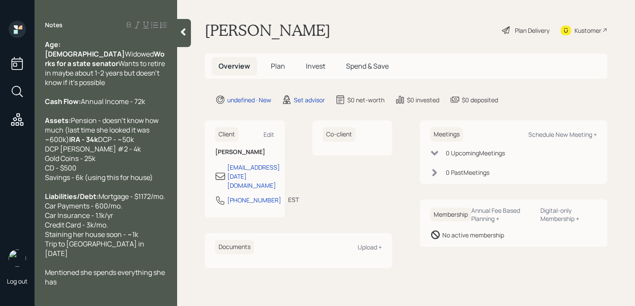
click at [104, 182] on div "Assets: Pension - doesn't know how much (last time she looked it was ~600k) IRA…" at bounding box center [106, 149] width 122 height 66
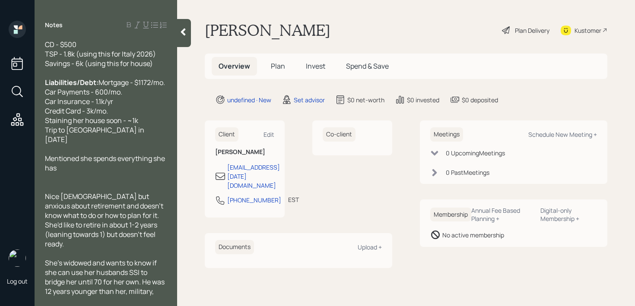
scroll to position [180, 0]
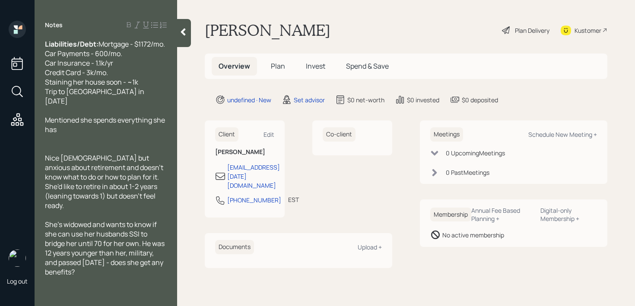
click at [133, 115] on div at bounding box center [106, 110] width 122 height 9
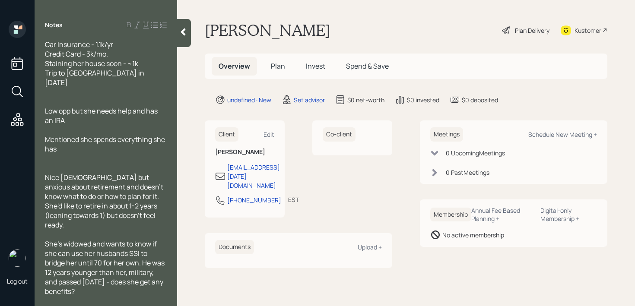
click at [66, 163] on div at bounding box center [106, 158] width 122 height 9
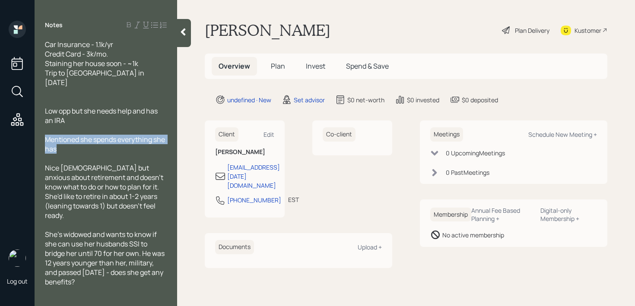
drag, startPoint x: 65, startPoint y: 183, endPoint x: 37, endPoint y: 168, distance: 32.3
click at [37, 168] on div "Age: [DEMOGRAPHIC_DATA] Widowed Works for a state senator Wants to retire in ma…" at bounding box center [106, 168] width 142 height 256
copy span "Mentioned she spends everything she has"
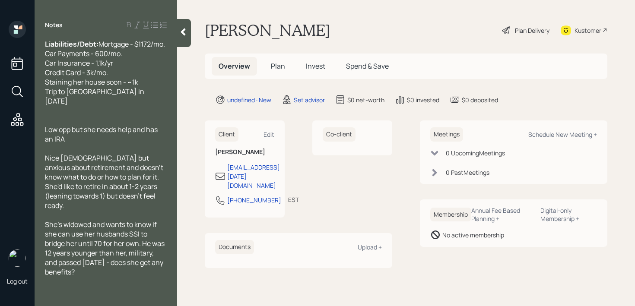
click at [128, 106] on div "Liabilities/Debt: Mortgage - $1172/mo. Car Payments - 600/mo. Car Insurance - 1…" at bounding box center [106, 72] width 122 height 66
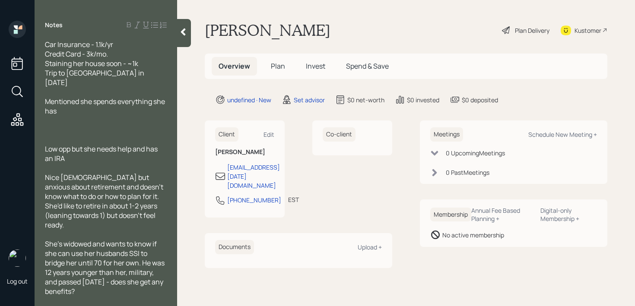
drag, startPoint x: 72, startPoint y: 187, endPoint x: 38, endPoint y: 176, distance: 36.3
click at [38, 176] on div "Age: [DEMOGRAPHIC_DATA] Widowed Works for a state senator Wants to retire in ma…" at bounding box center [106, 168] width 142 height 256
click at [64, 125] on div at bounding box center [106, 120] width 122 height 9
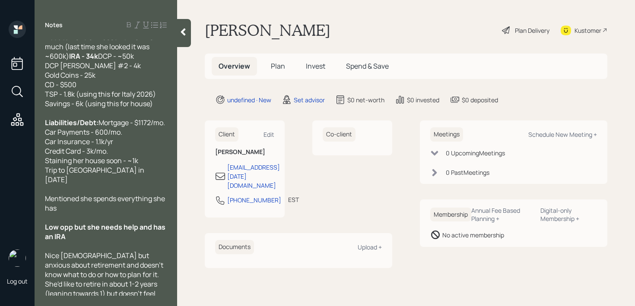
scroll to position [0, 0]
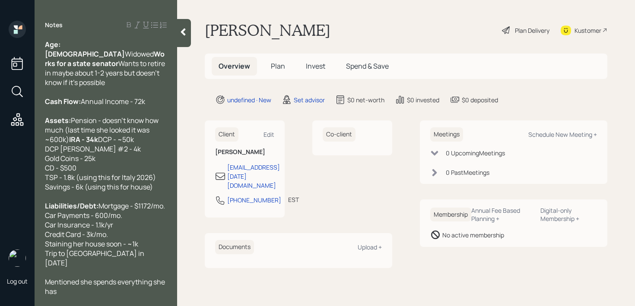
click at [181, 30] on icon at bounding box center [183, 32] width 9 height 9
